Goal: Information Seeking & Learning: Learn about a topic

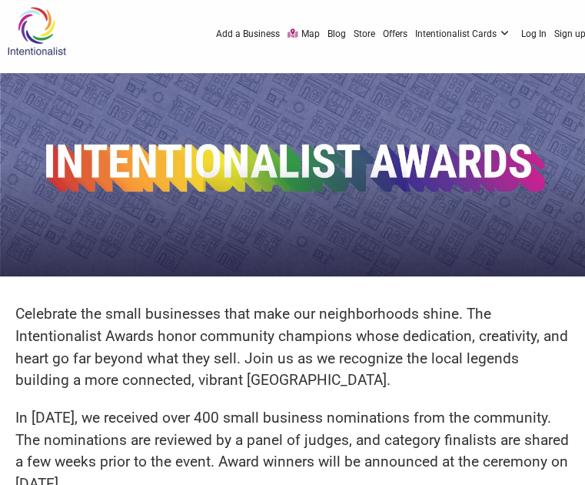
click at [411, 290] on div "Celebrate the small businesses that make our neighborhoods shine. The Intention…" at bounding box center [292, 407] width 585 height 238
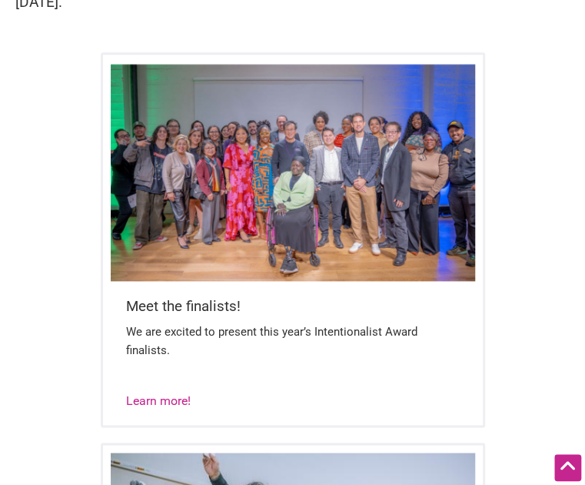
scroll to position [482, 0]
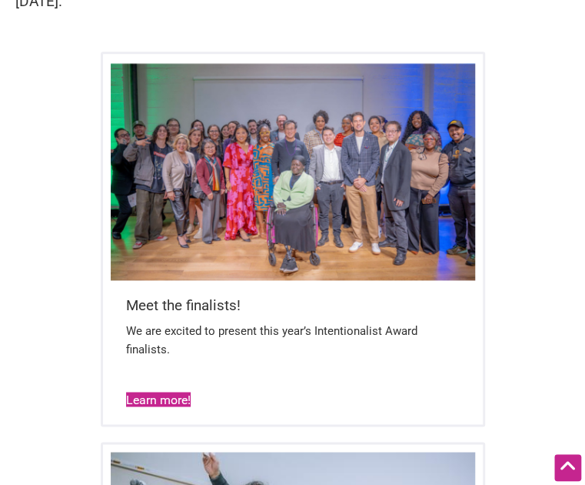
click at [126, 398] on link "Learn more!" at bounding box center [158, 399] width 65 height 15
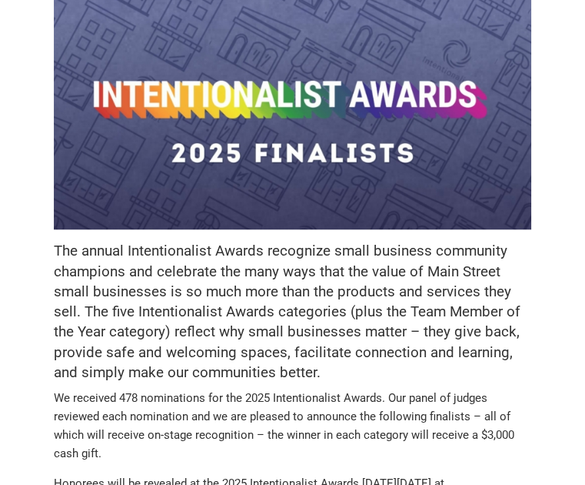
scroll to position [245, 0]
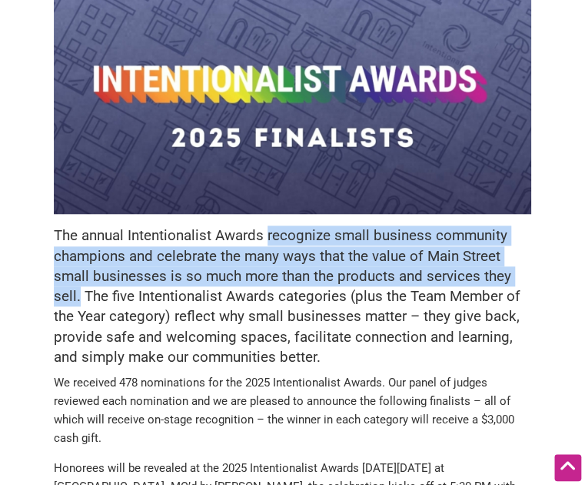
drag, startPoint x: 268, startPoint y: 236, endPoint x: 80, endPoint y: 299, distance: 198.0
click at [80, 299] on h5 "The annual Intentionalist Awards recognize small business community champions a…" at bounding box center [293, 296] width 478 height 142
copy h5 "recognize small business community champions and celebrate the many ways that t…"
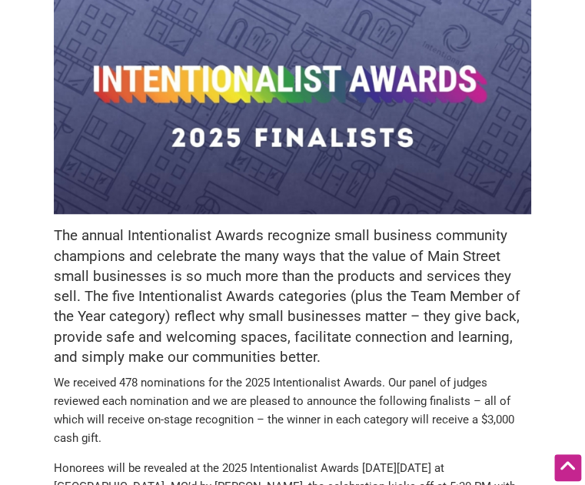
click at [298, 339] on h5 "The annual Intentionalist Awards recognize small business community champions a…" at bounding box center [293, 296] width 478 height 142
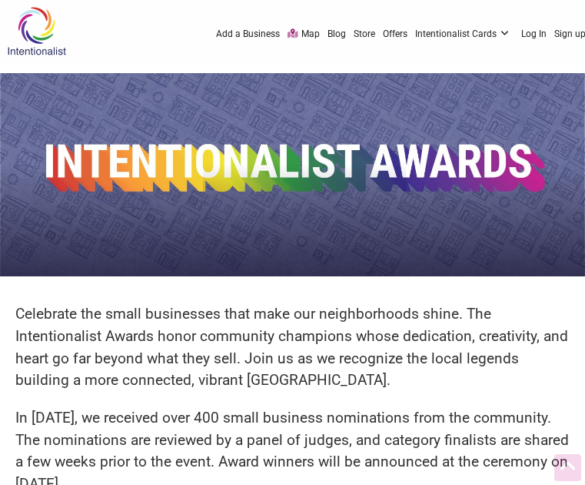
scroll to position [482, 0]
